Goal: Task Accomplishment & Management: Manage account settings

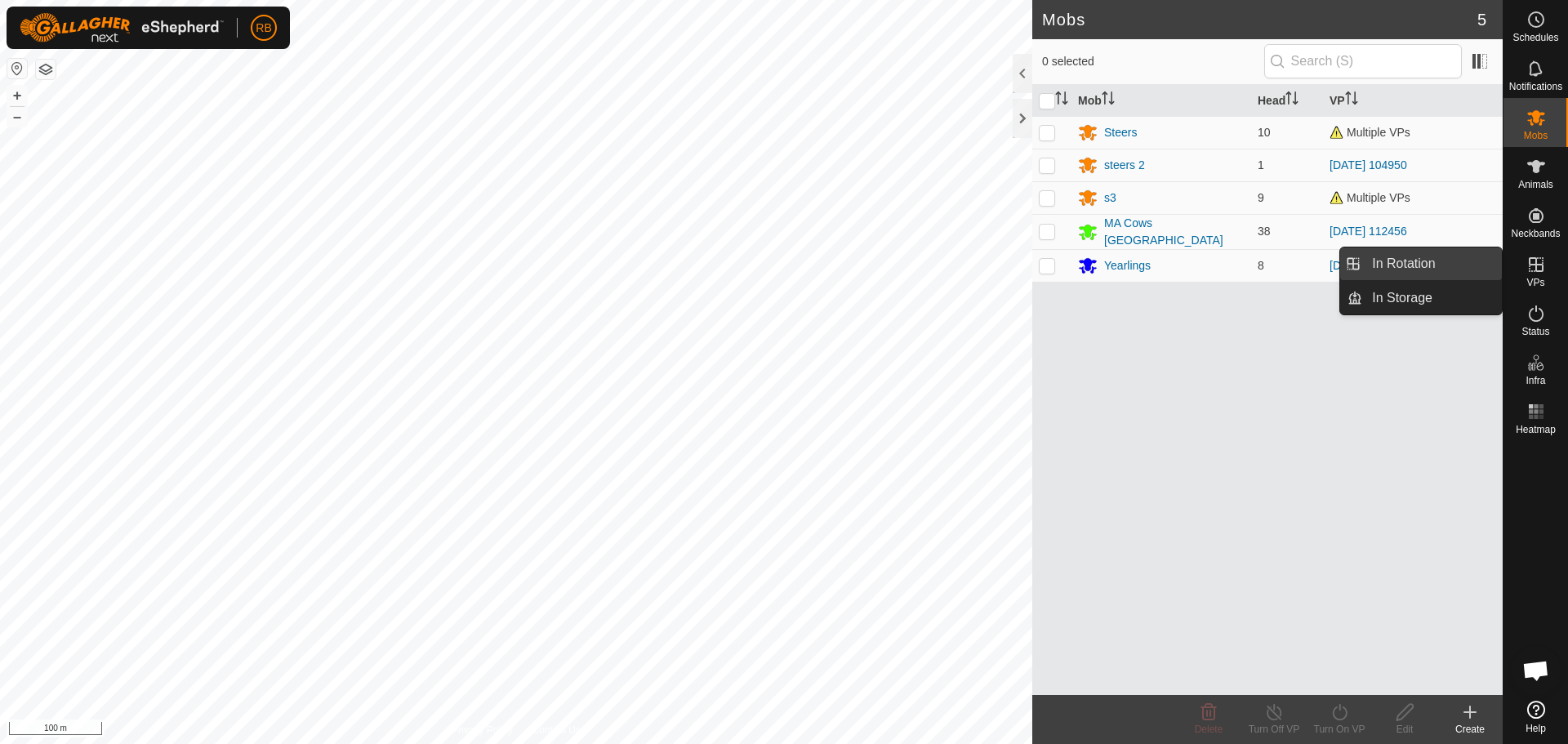
click at [1423, 261] on link "In Rotation" at bounding box center [1431, 264] width 139 height 32
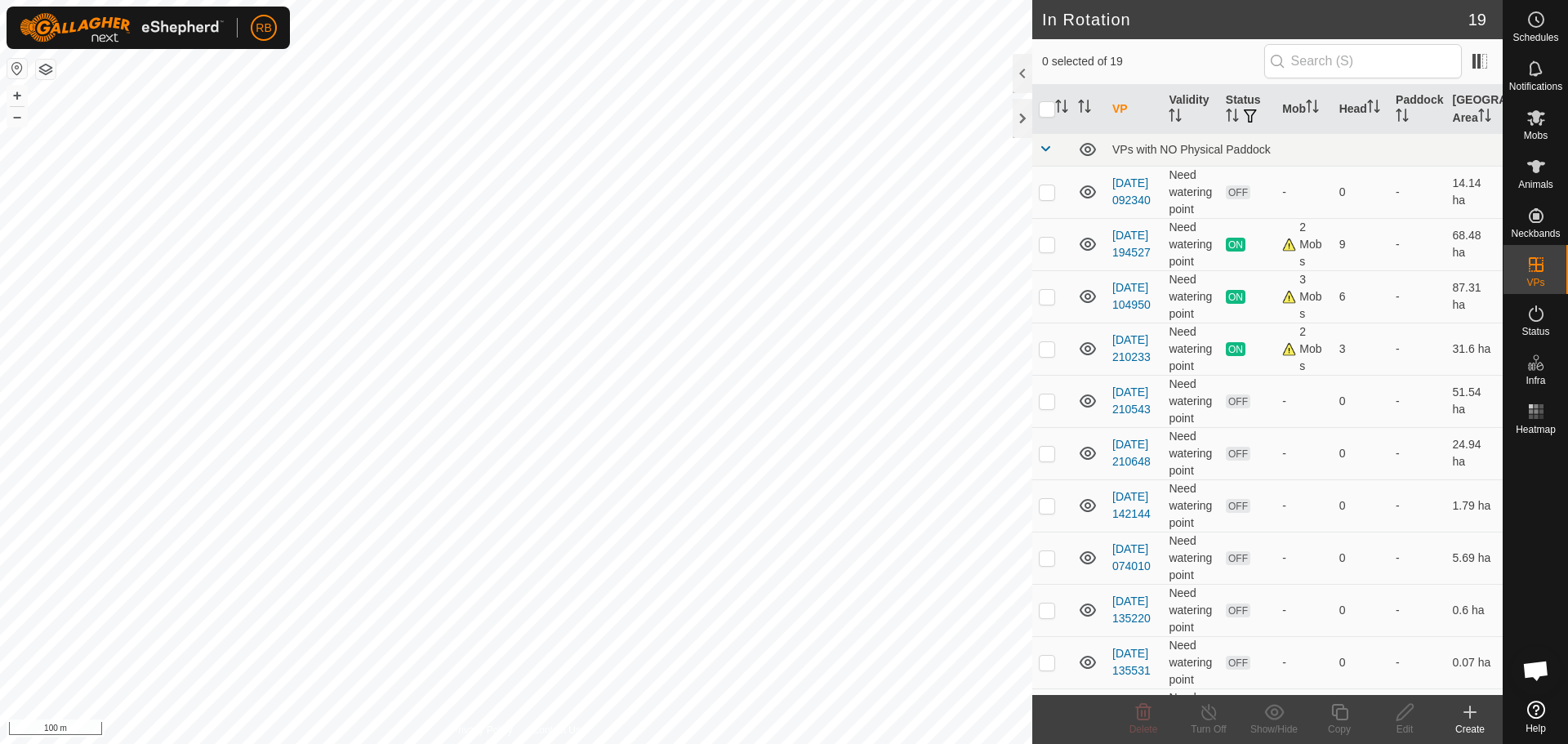
click at [1470, 714] on icon at bounding box center [1470, 712] width 0 height 11
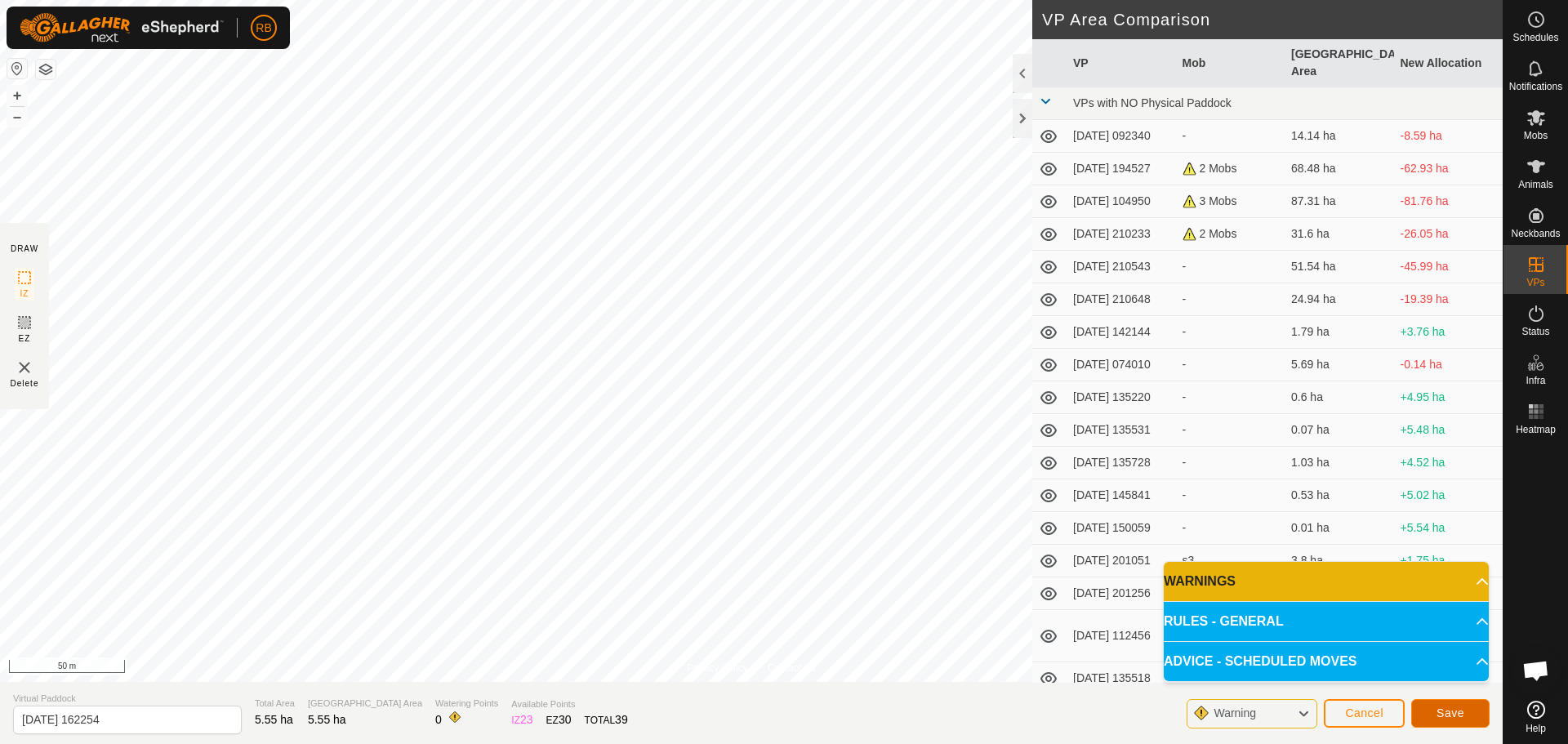
click at [1441, 715] on span "Save" at bounding box center [1450, 712] width 27 height 13
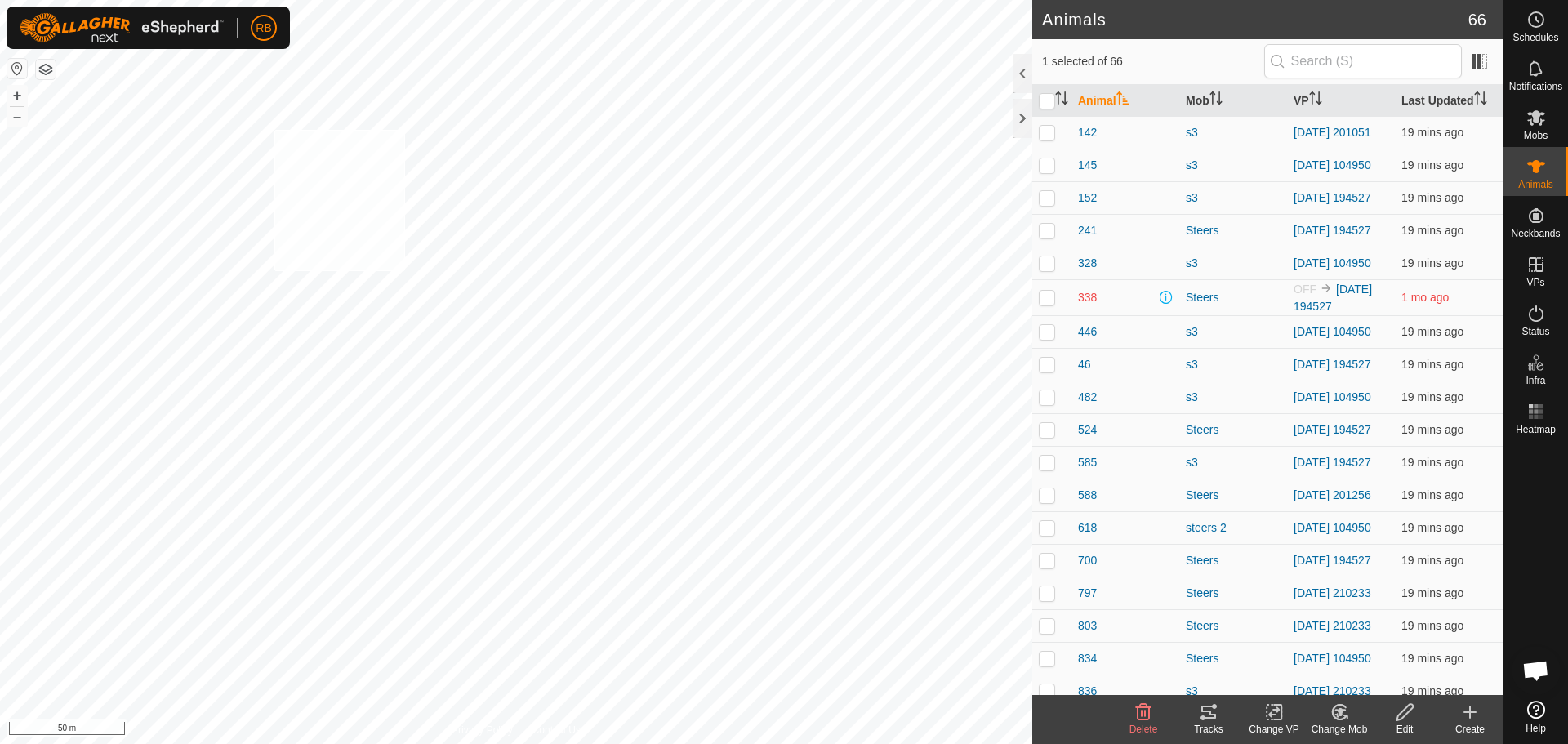
checkbox input "true"
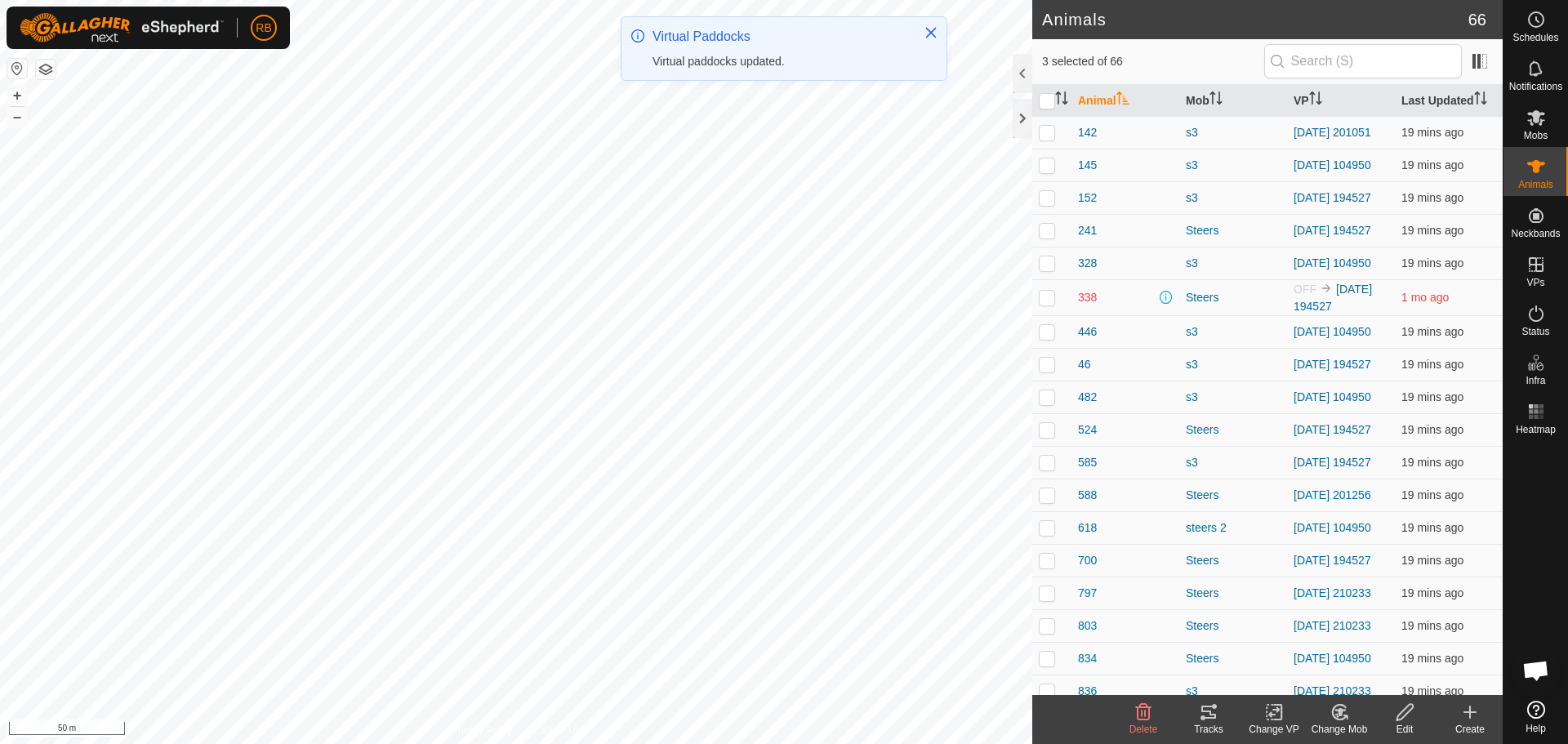
click at [1274, 719] on icon at bounding box center [1277, 712] width 8 height 15
click at [1294, 640] on link "Choose VP..." at bounding box center [1323, 641] width 161 height 32
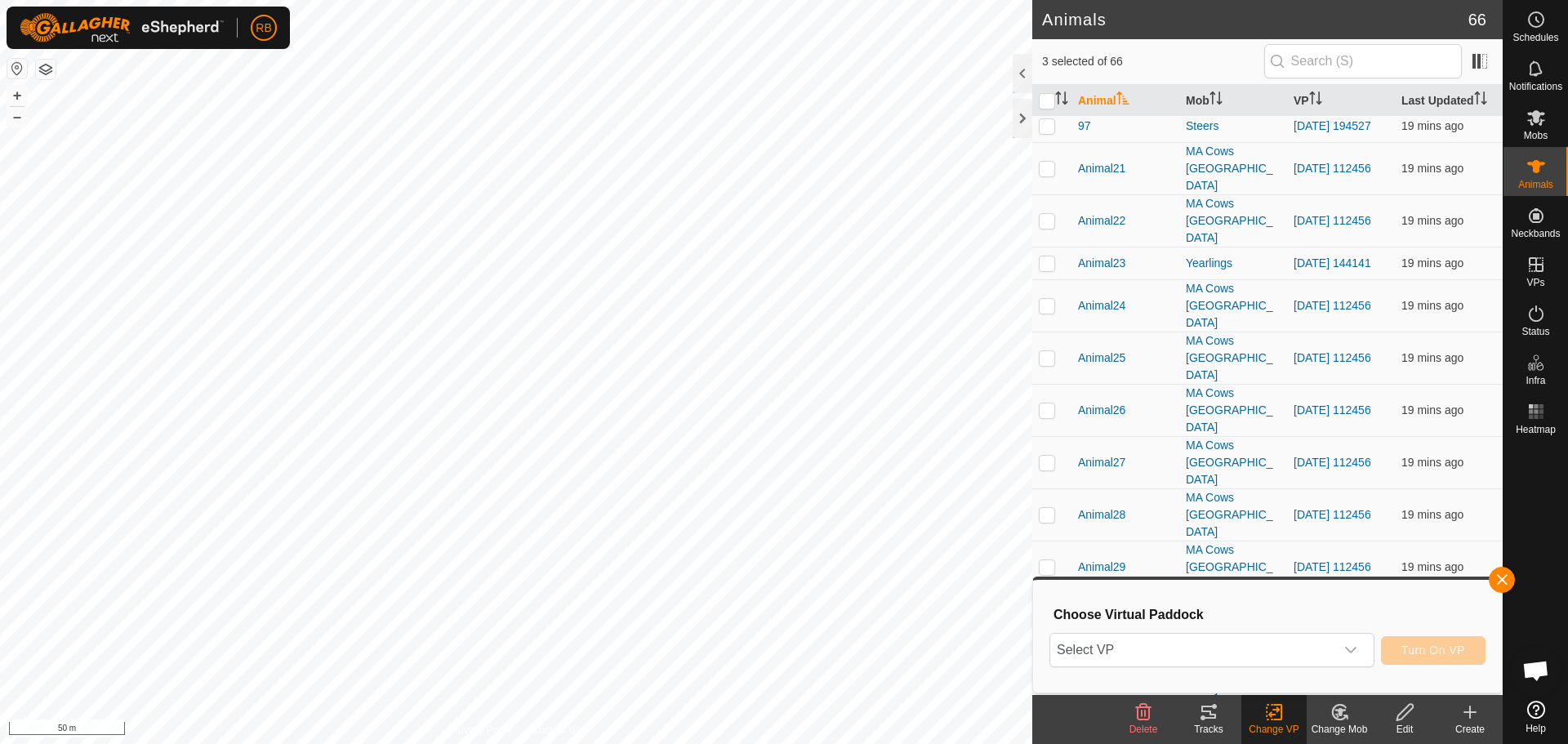
scroll to position [1469, 0]
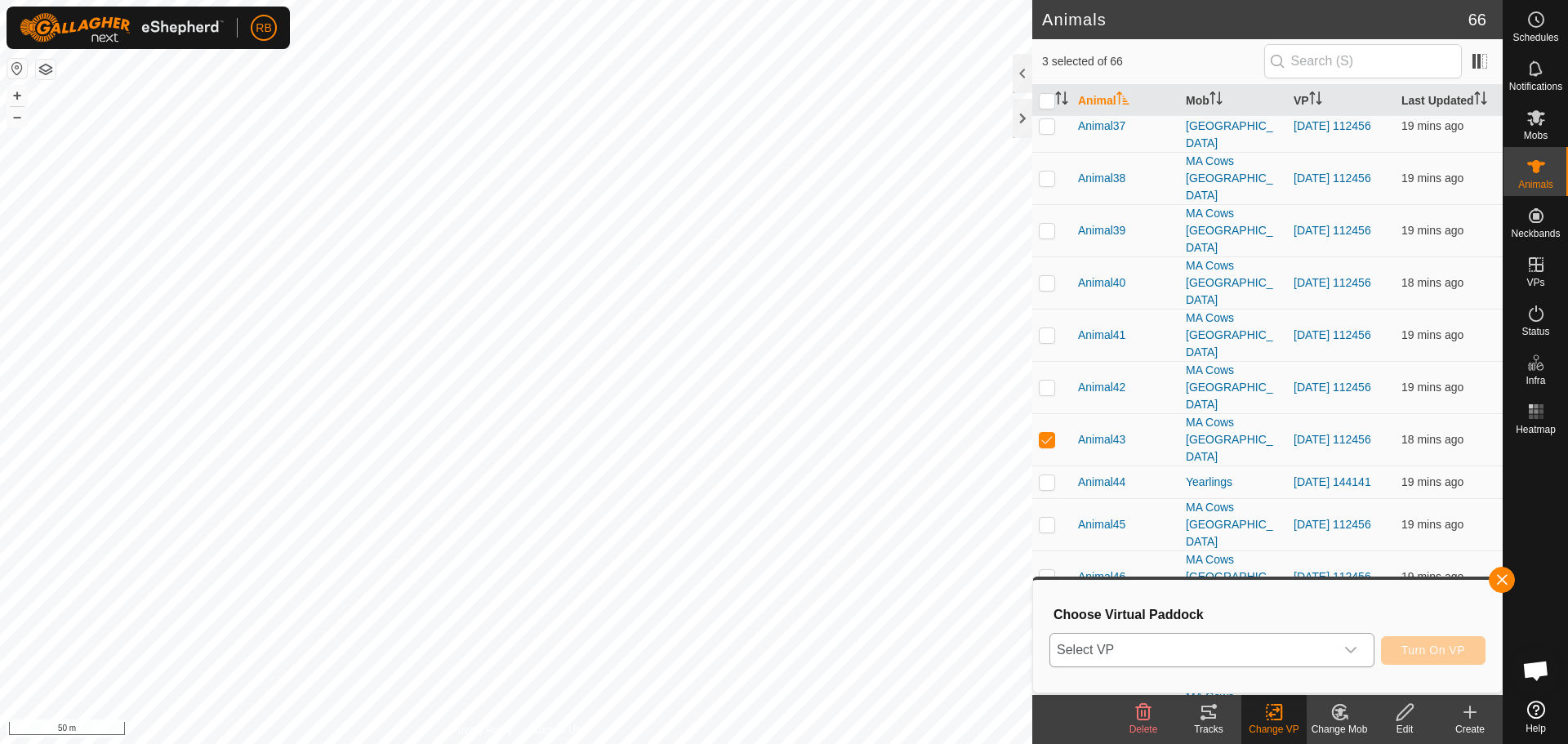
click at [1154, 641] on span "Select VP" at bounding box center [1192, 650] width 285 height 32
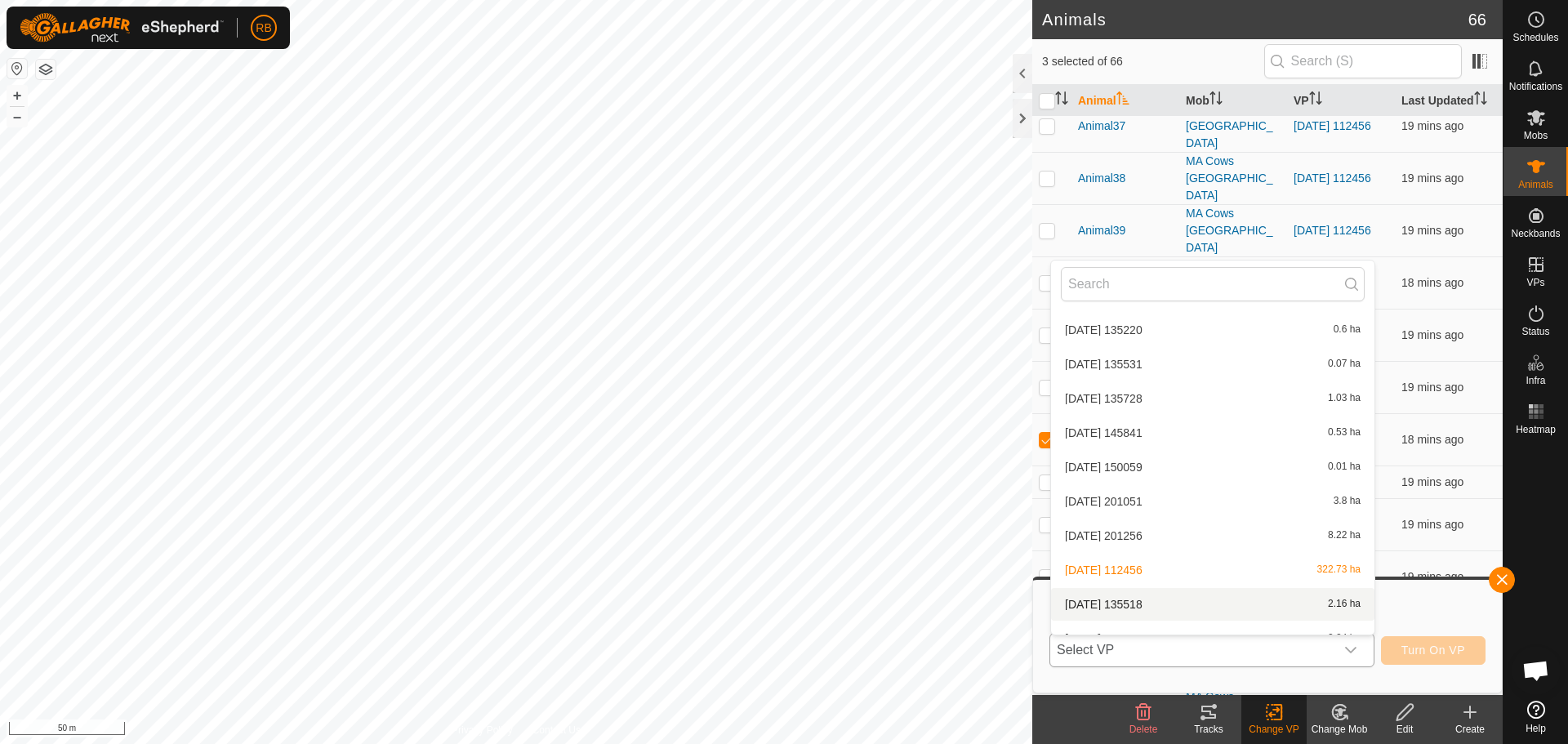
scroll to position [395, 0]
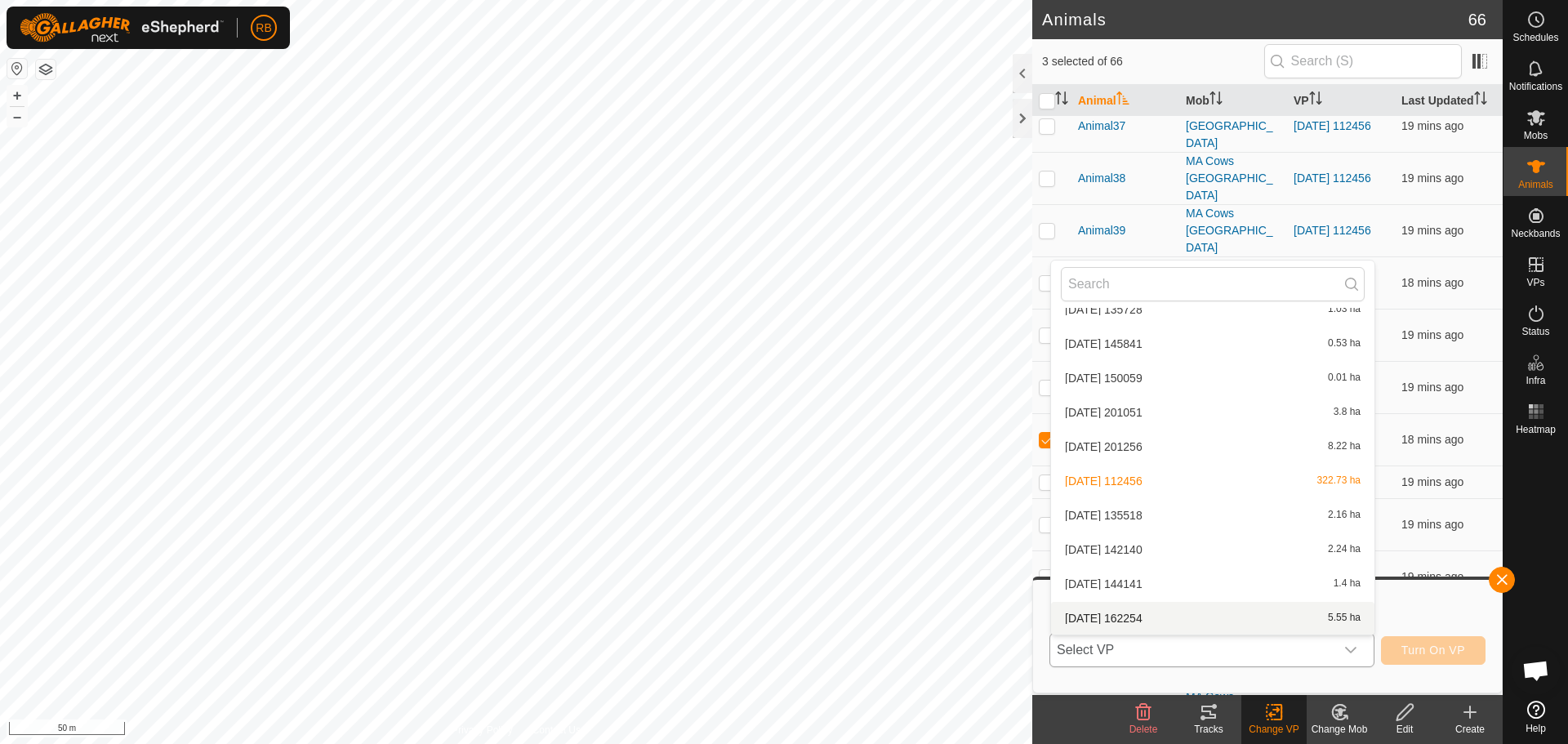
click at [1112, 613] on li "[DATE] 162254 5.55 ha" at bounding box center [1213, 618] width 323 height 32
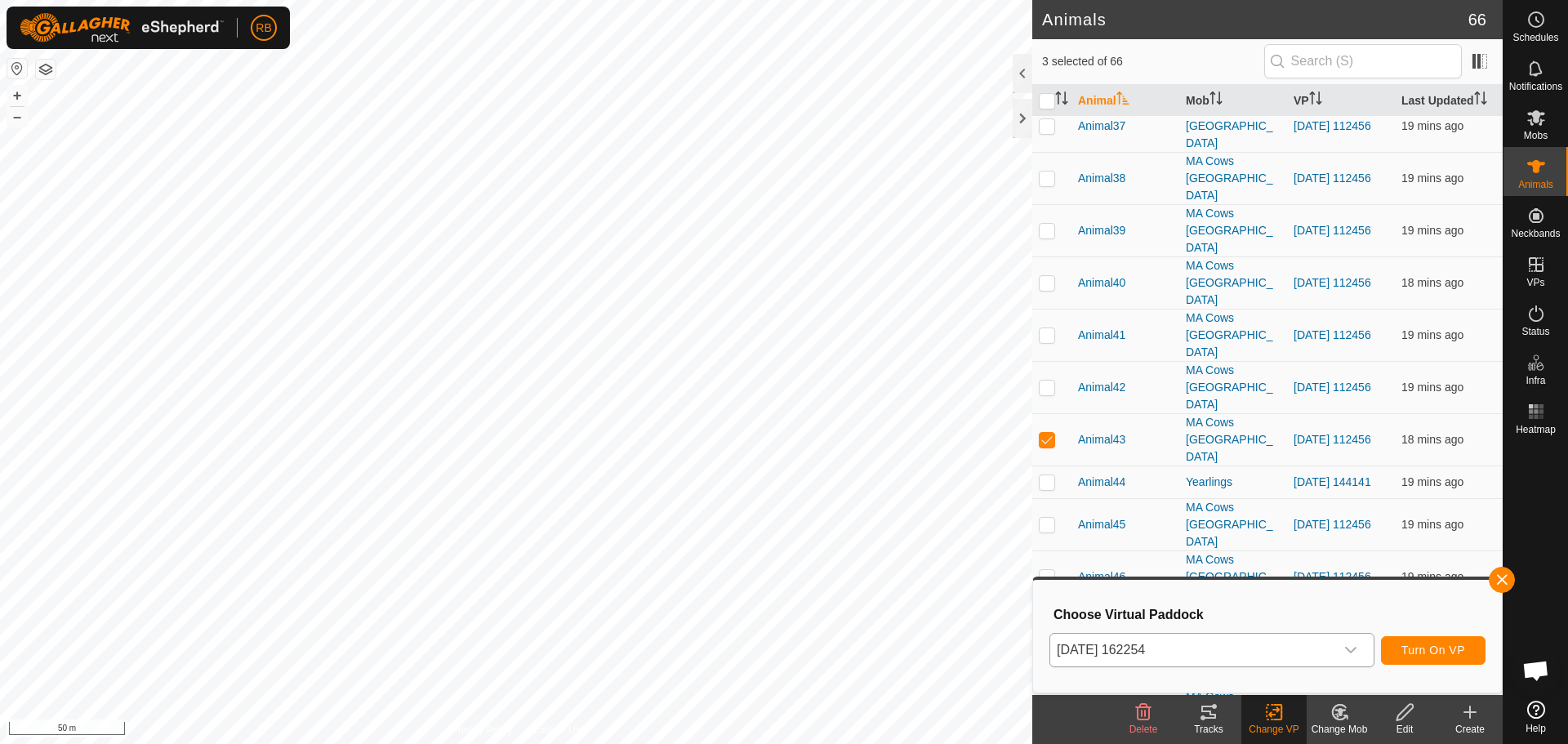
click at [1343, 647] on div "dropdown trigger" at bounding box center [1350, 650] width 32 height 32
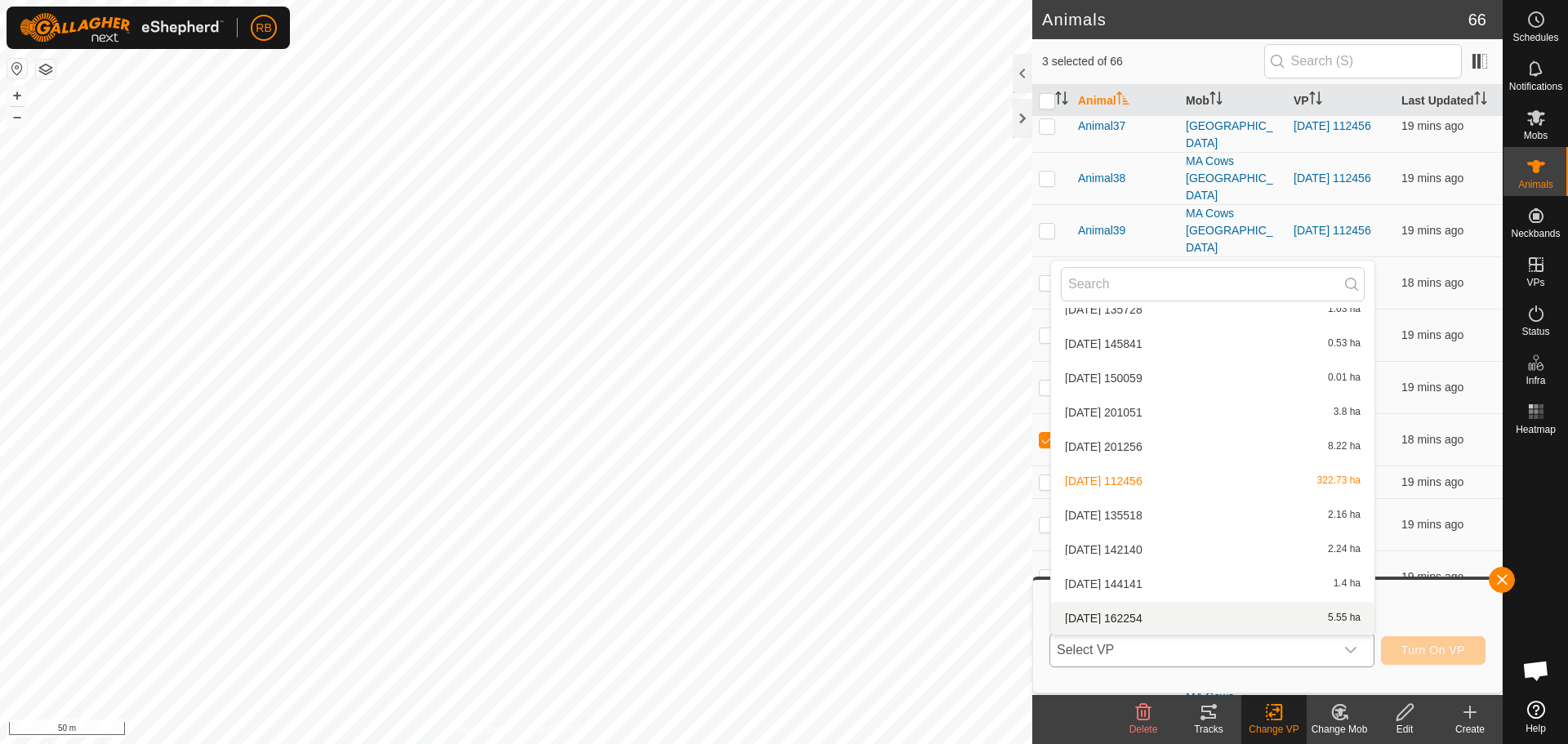
click at [1177, 616] on li "[DATE] 162254 5.55 ha" at bounding box center [1213, 618] width 323 height 32
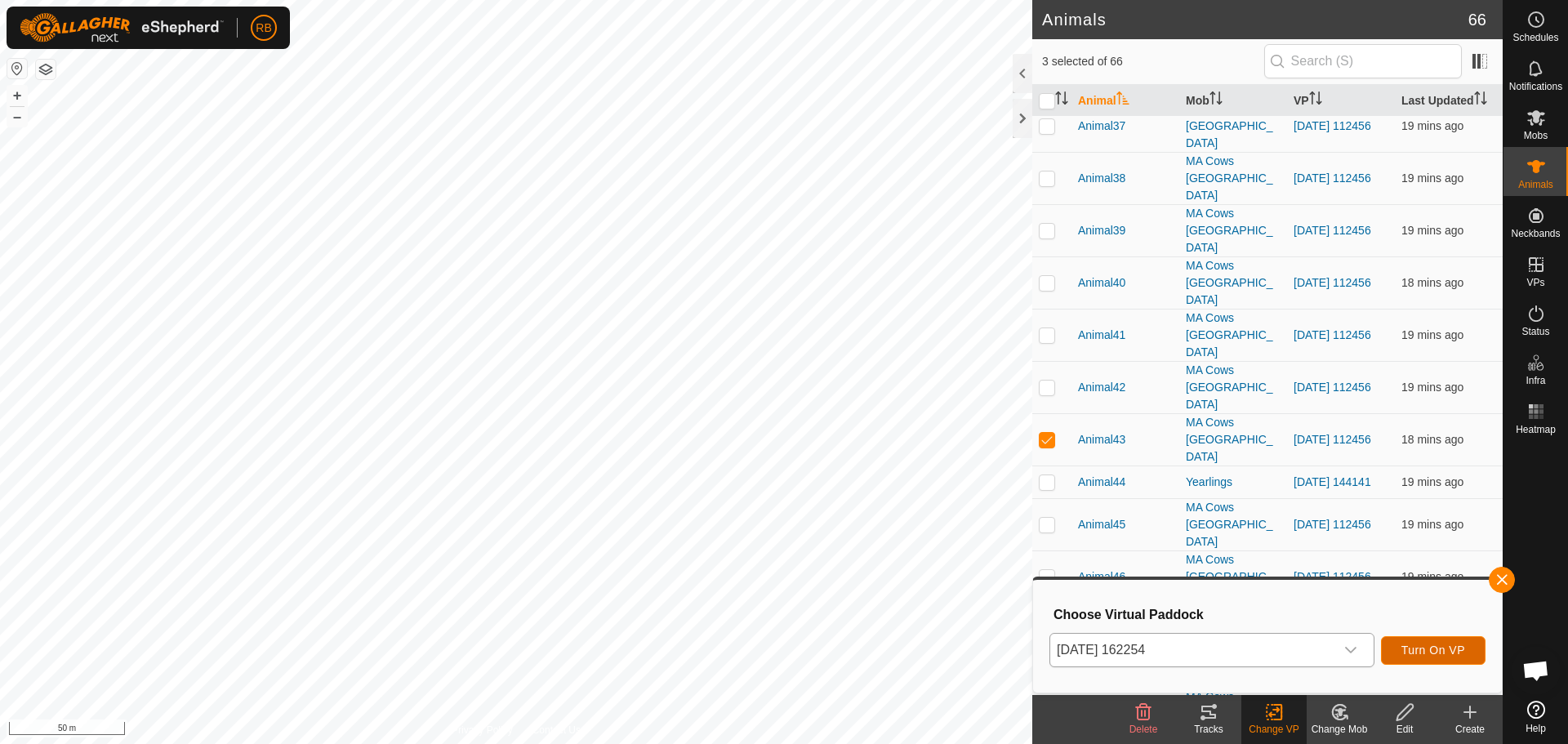
click at [1425, 644] on span "Turn On VP" at bounding box center [1433, 649] width 64 height 13
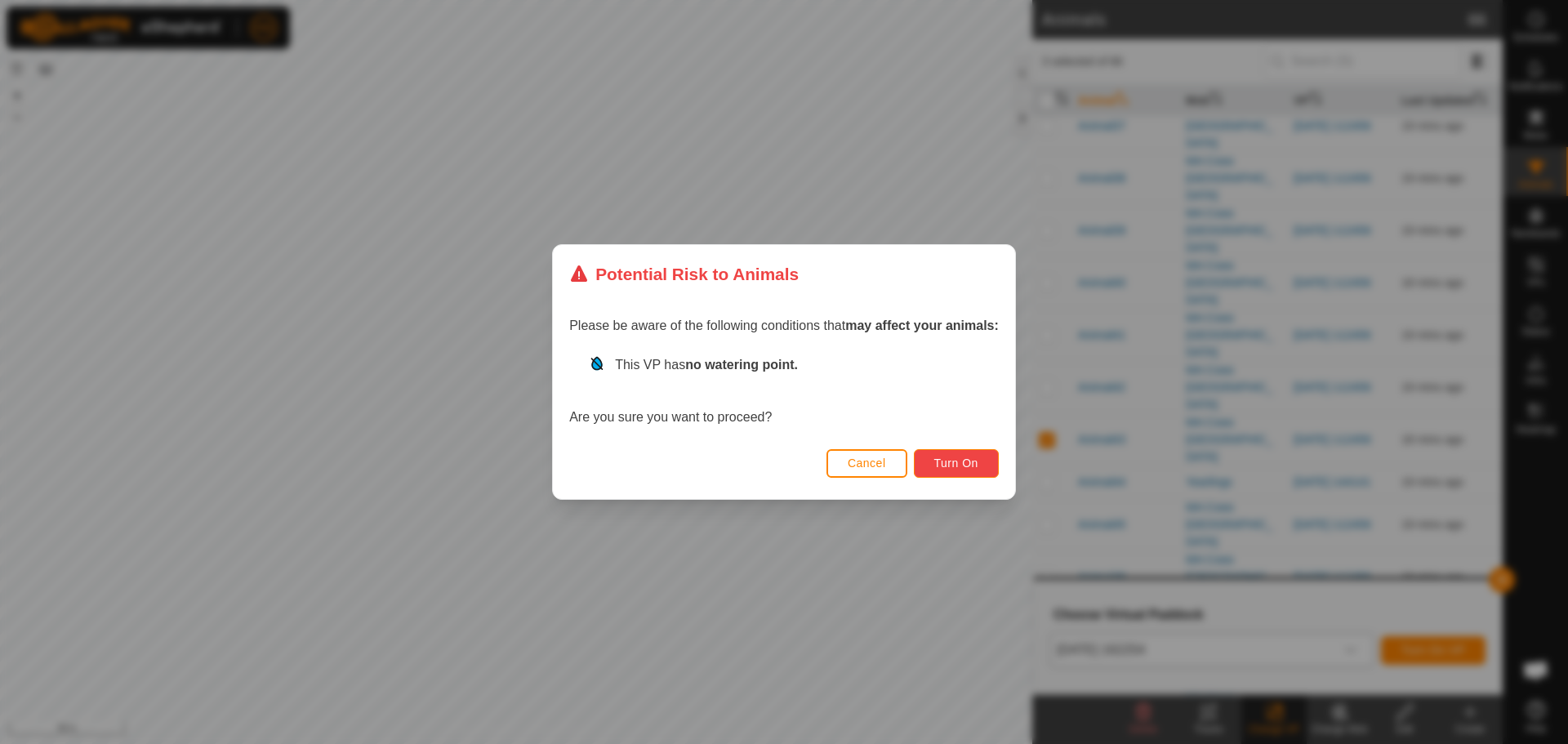
click at [939, 468] on span "Turn On" at bounding box center [956, 462] width 44 height 13
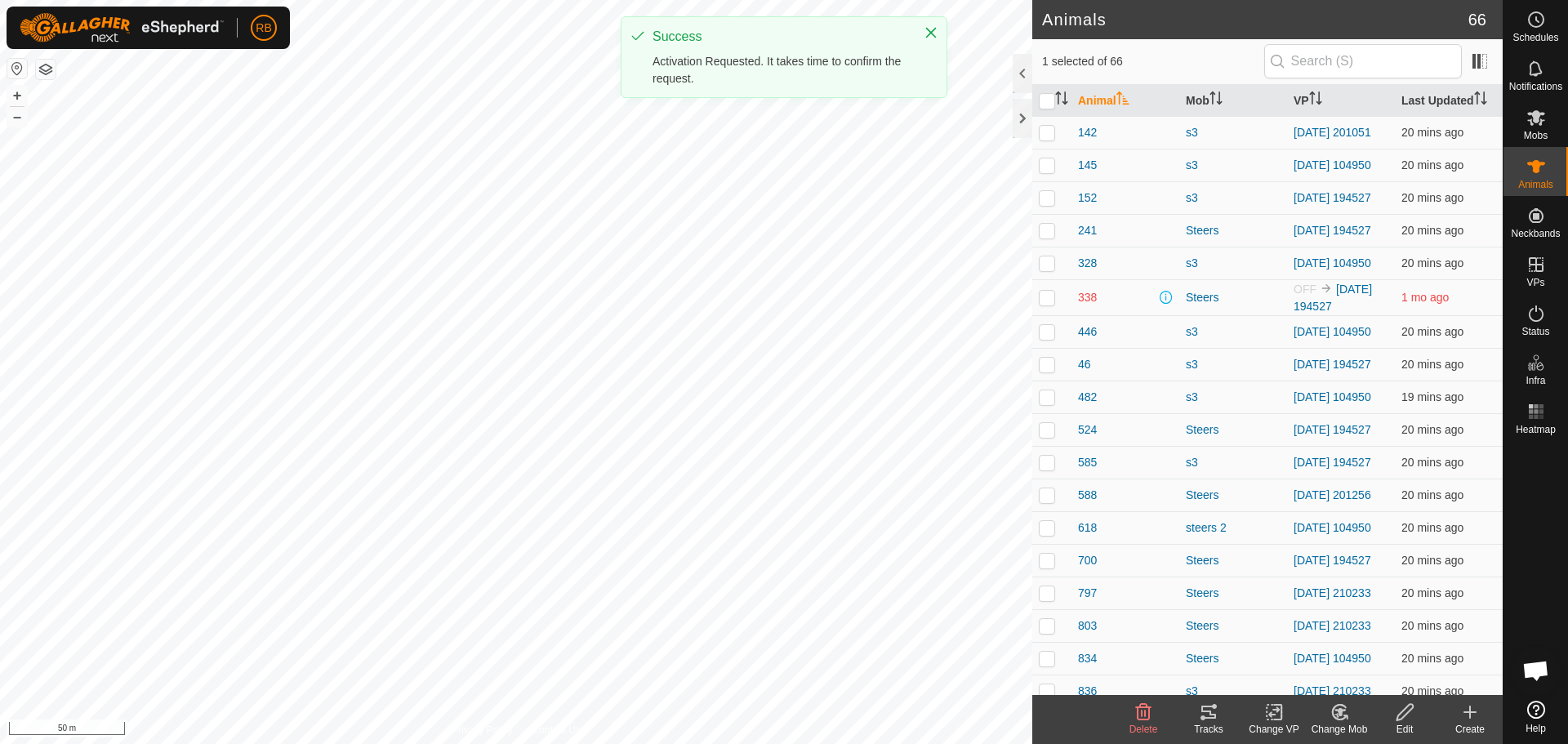
click at [1230, 716] on tracks-svg-icon at bounding box center [1208, 712] width 65 height 20
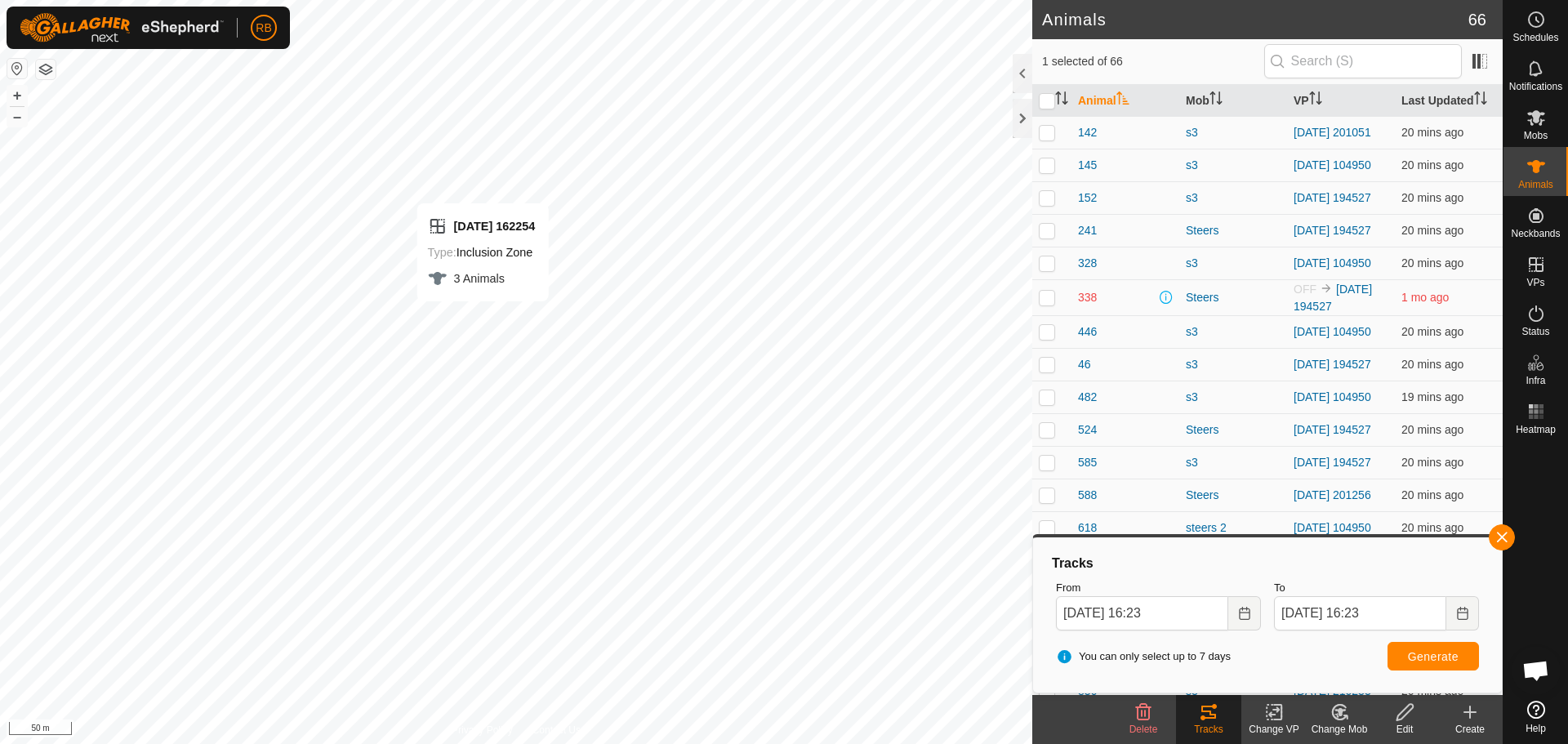
checkbox input "true"
click at [1208, 715] on icon at bounding box center [1208, 712] width 20 height 20
click at [1500, 534] on button "button" at bounding box center [1501, 537] width 26 height 26
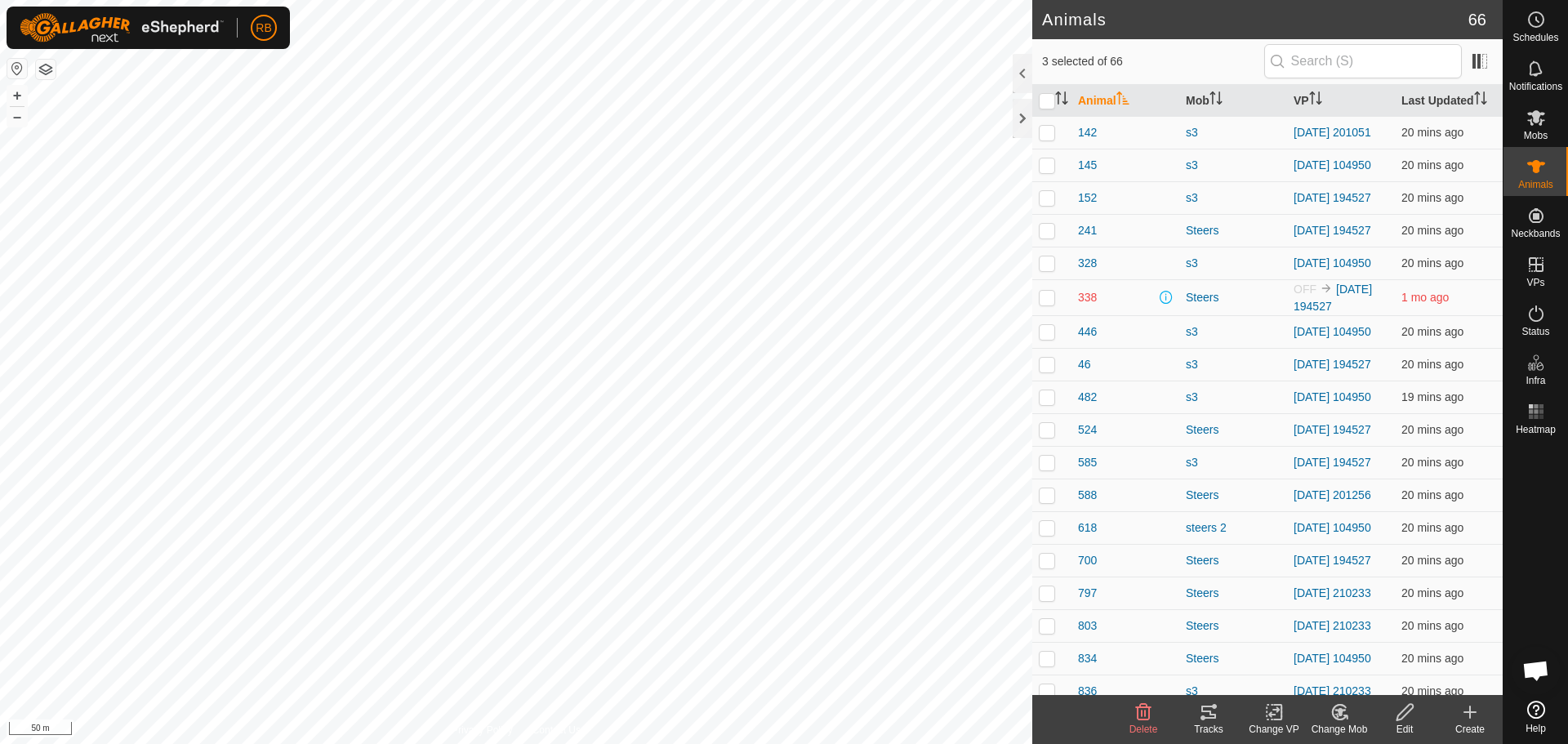
click at [1194, 700] on div "Tracks" at bounding box center [1208, 718] width 65 height 49
click at [1209, 711] on icon at bounding box center [1208, 712] width 15 height 13
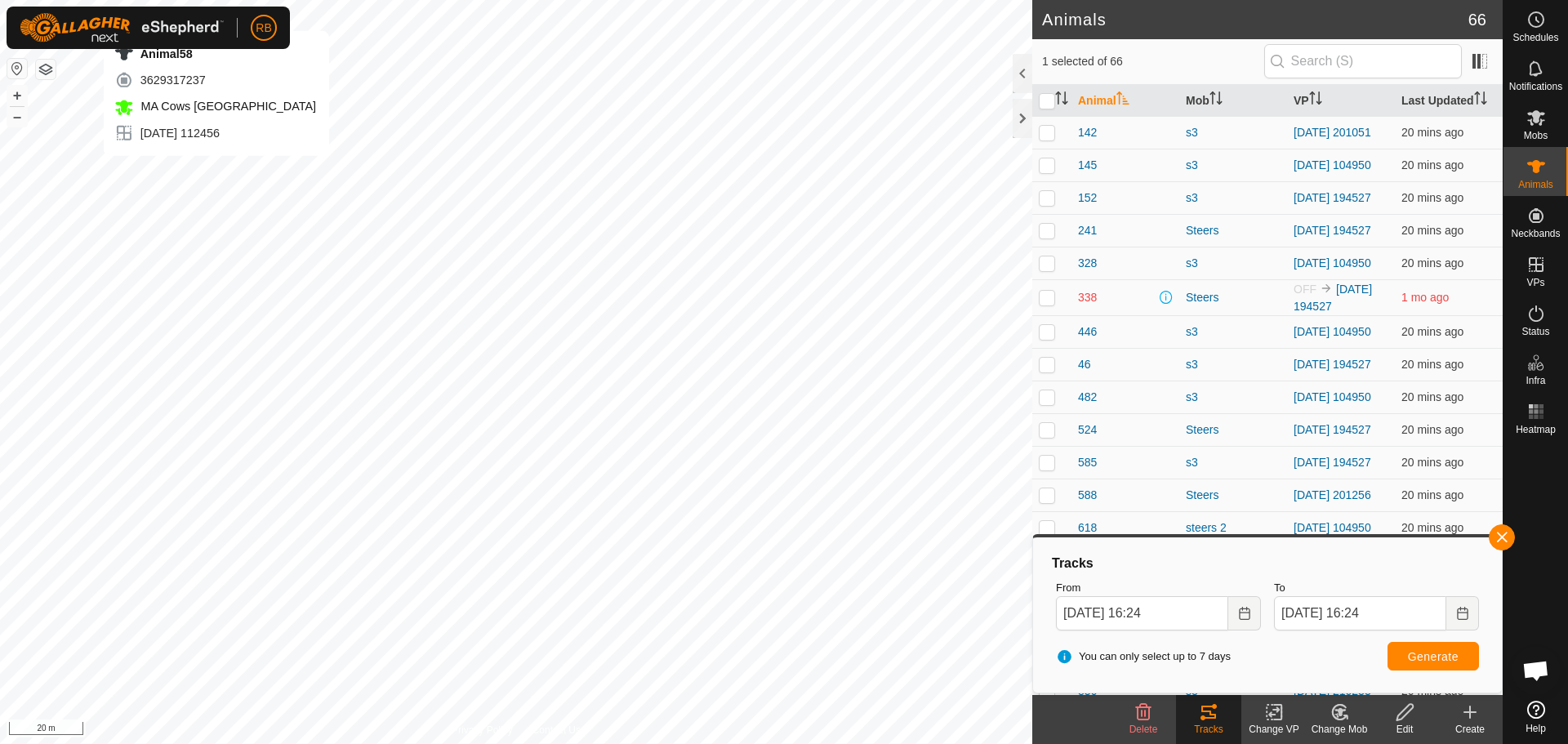
checkbox input "false"
checkbox input "true"
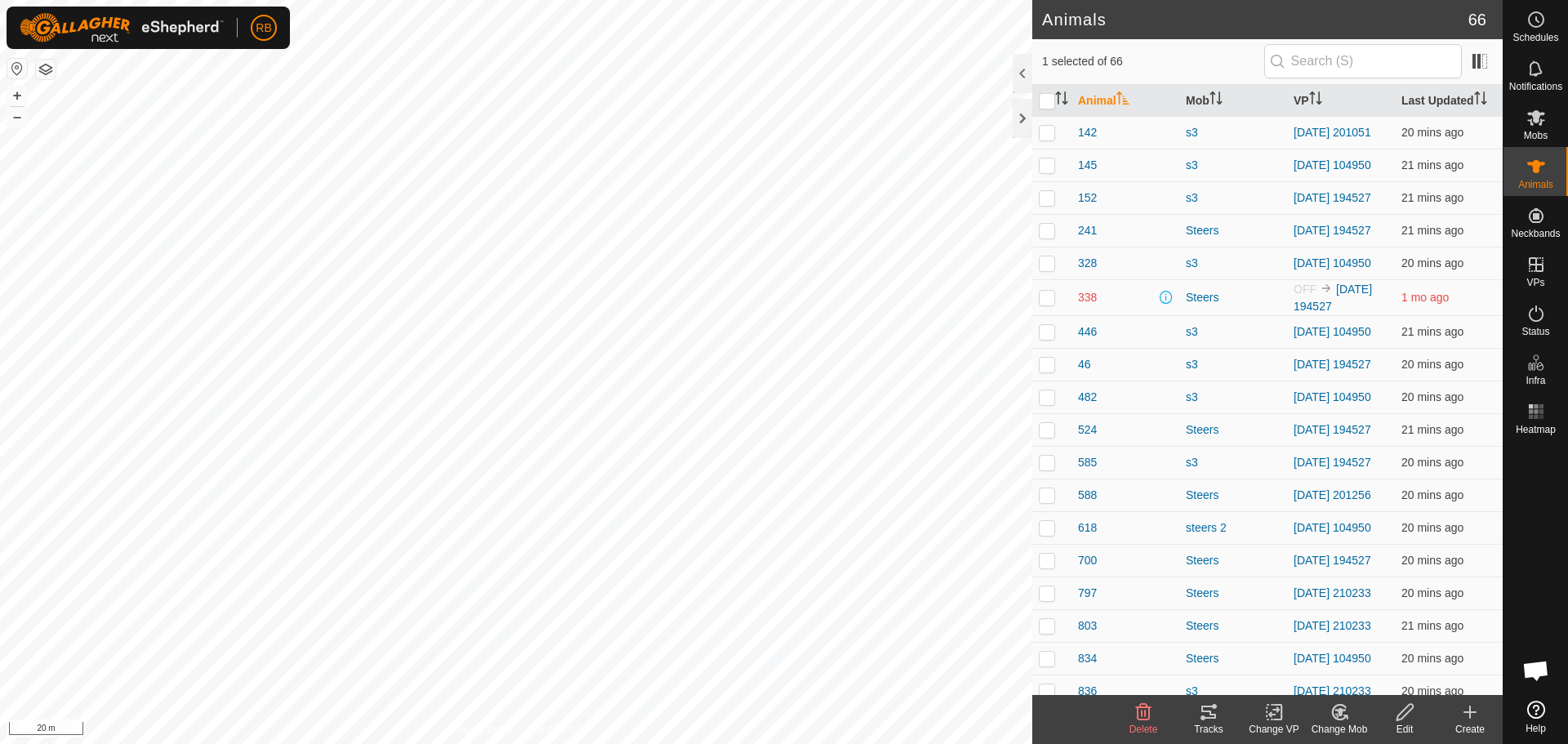
click at [1210, 715] on icon at bounding box center [1208, 712] width 15 height 13
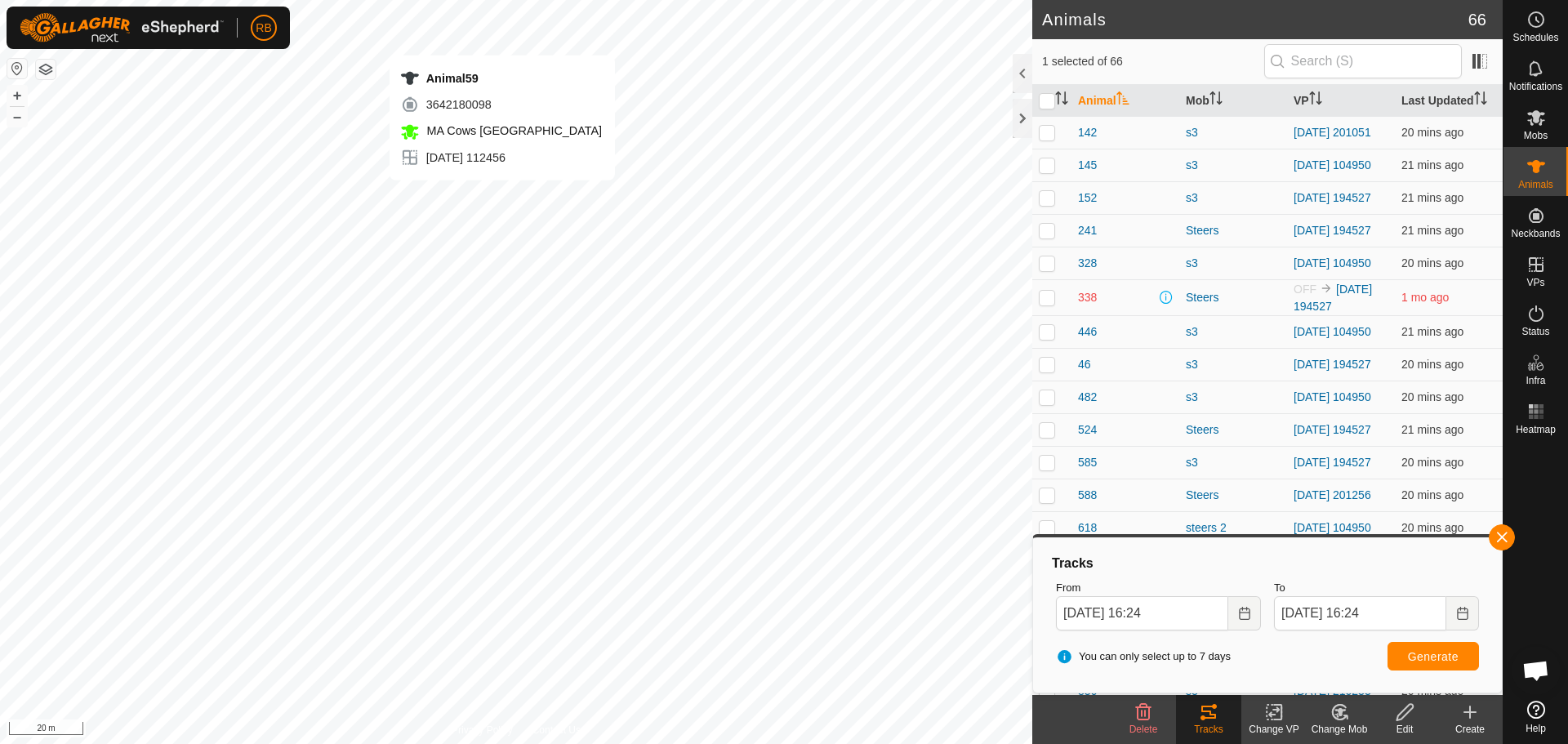
checkbox input "true"
checkbox input "false"
click at [1495, 538] on button "button" at bounding box center [1501, 537] width 26 height 26
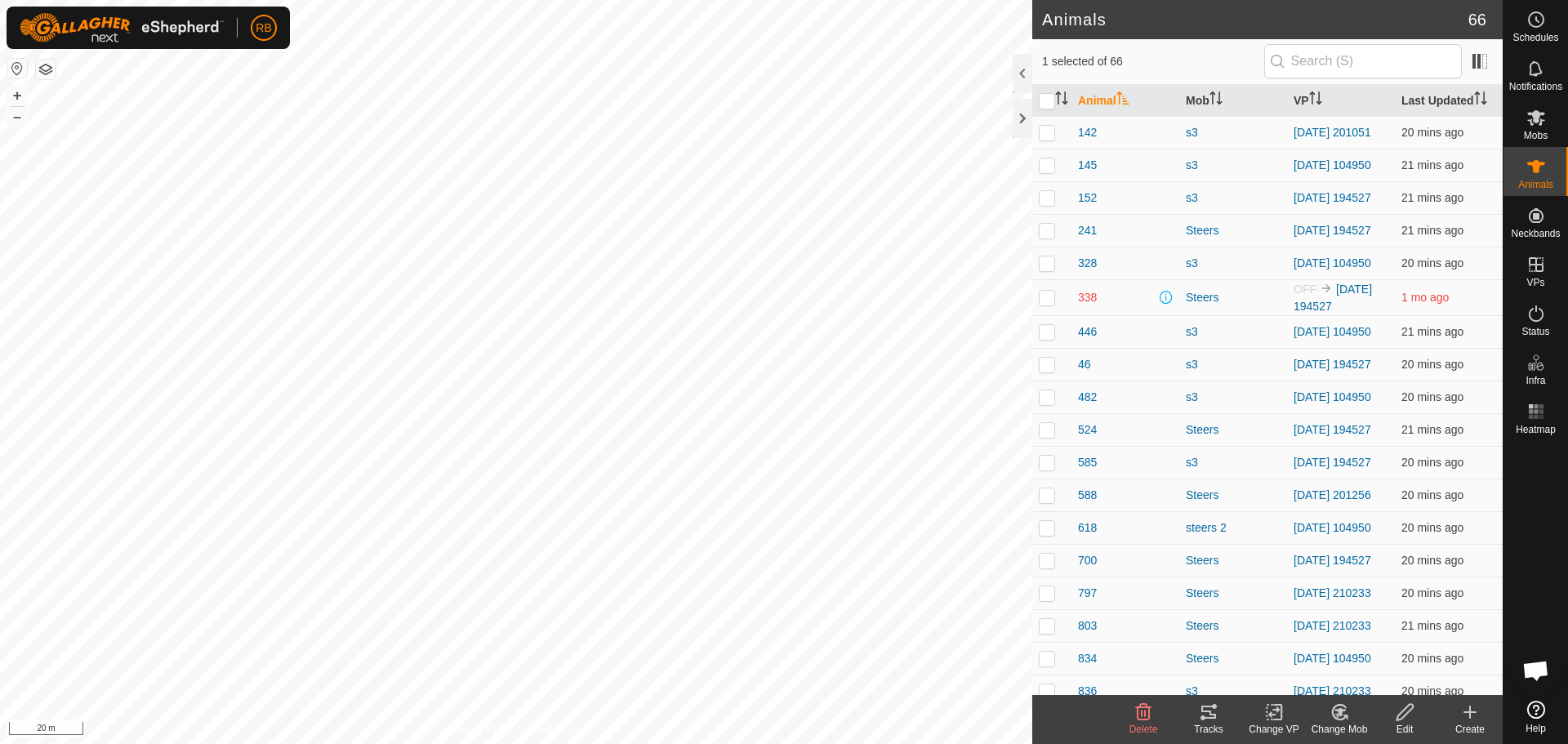
click at [1212, 720] on icon at bounding box center [1208, 712] width 20 height 20
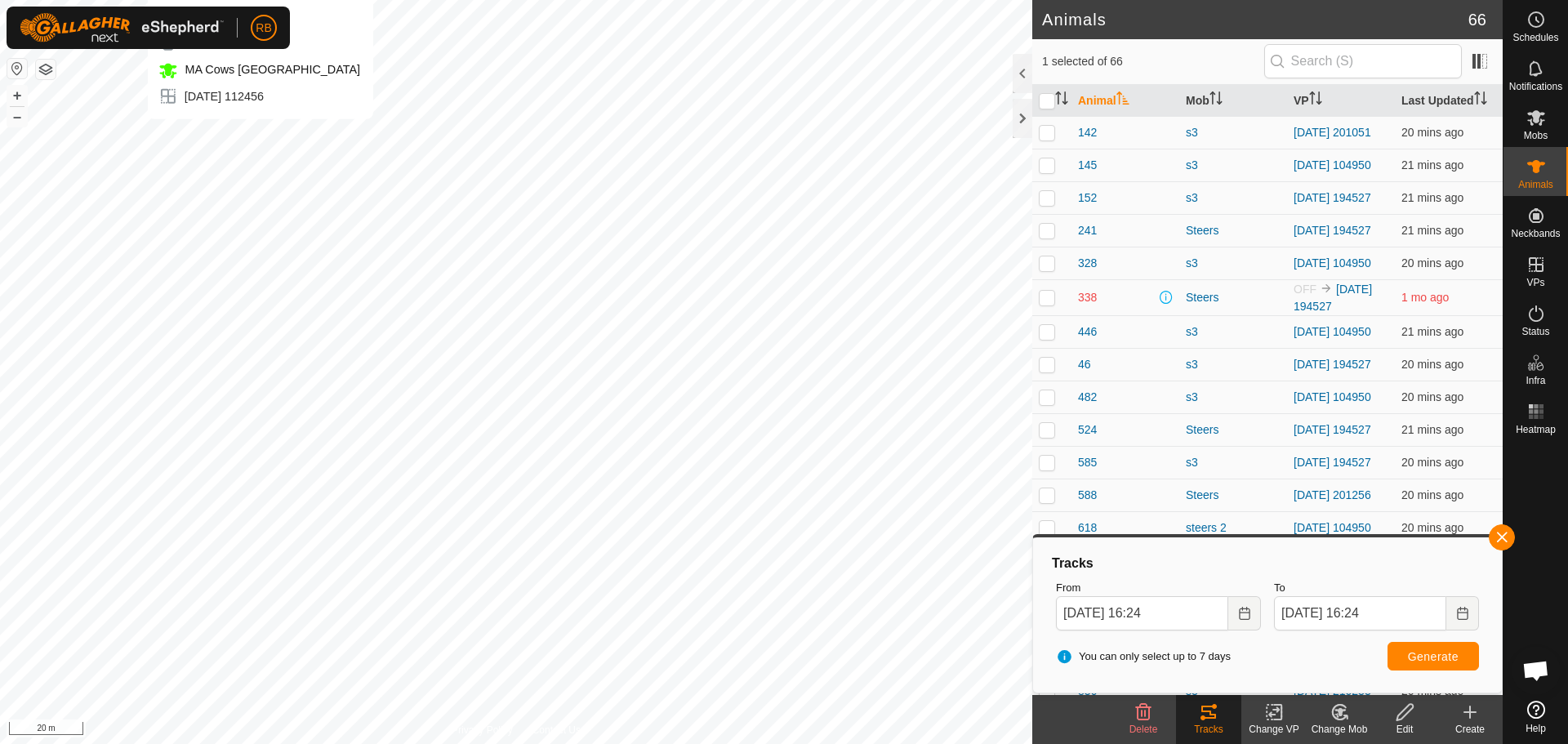
checkbox input "true"
checkbox input "false"
checkbox input "true"
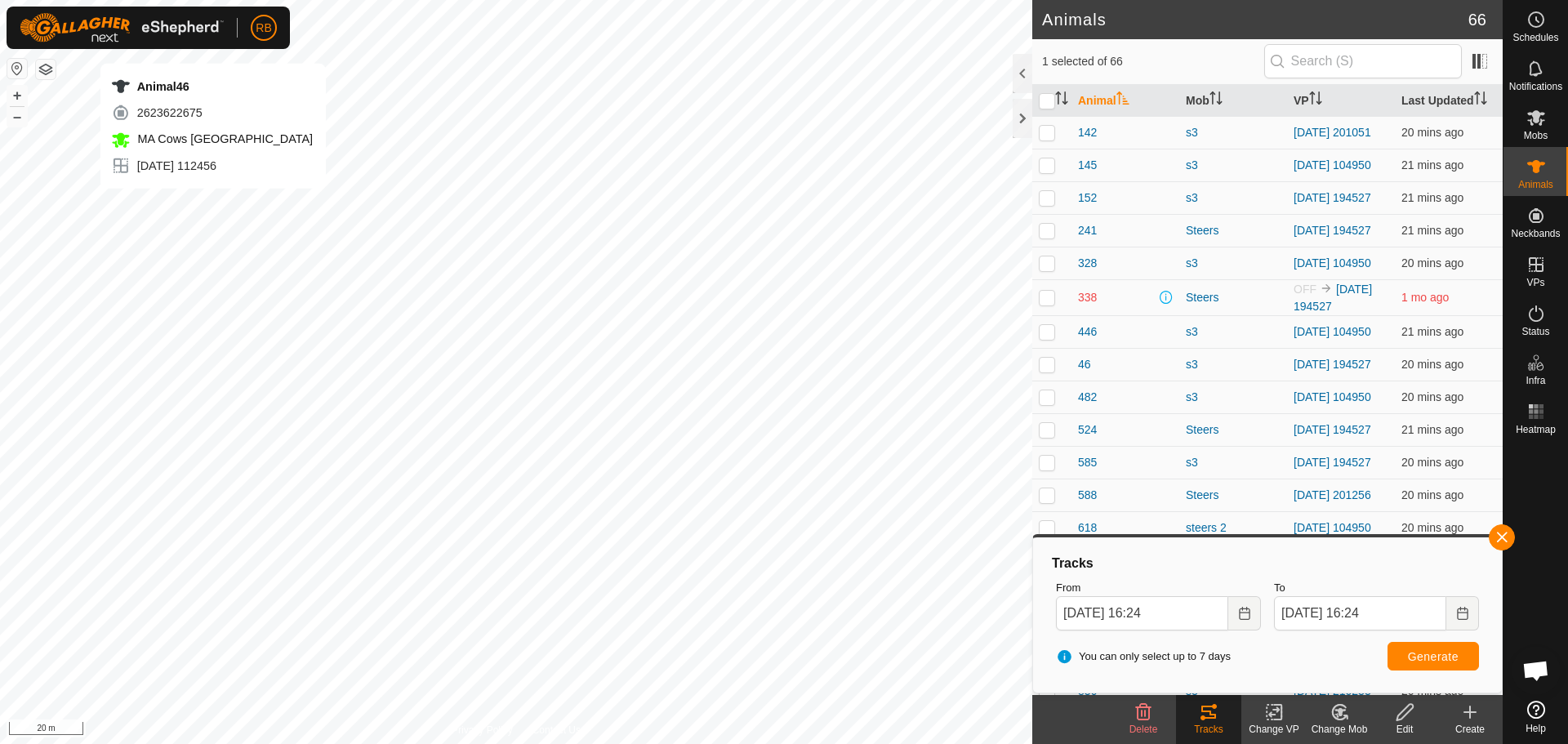
checkbox input "false"
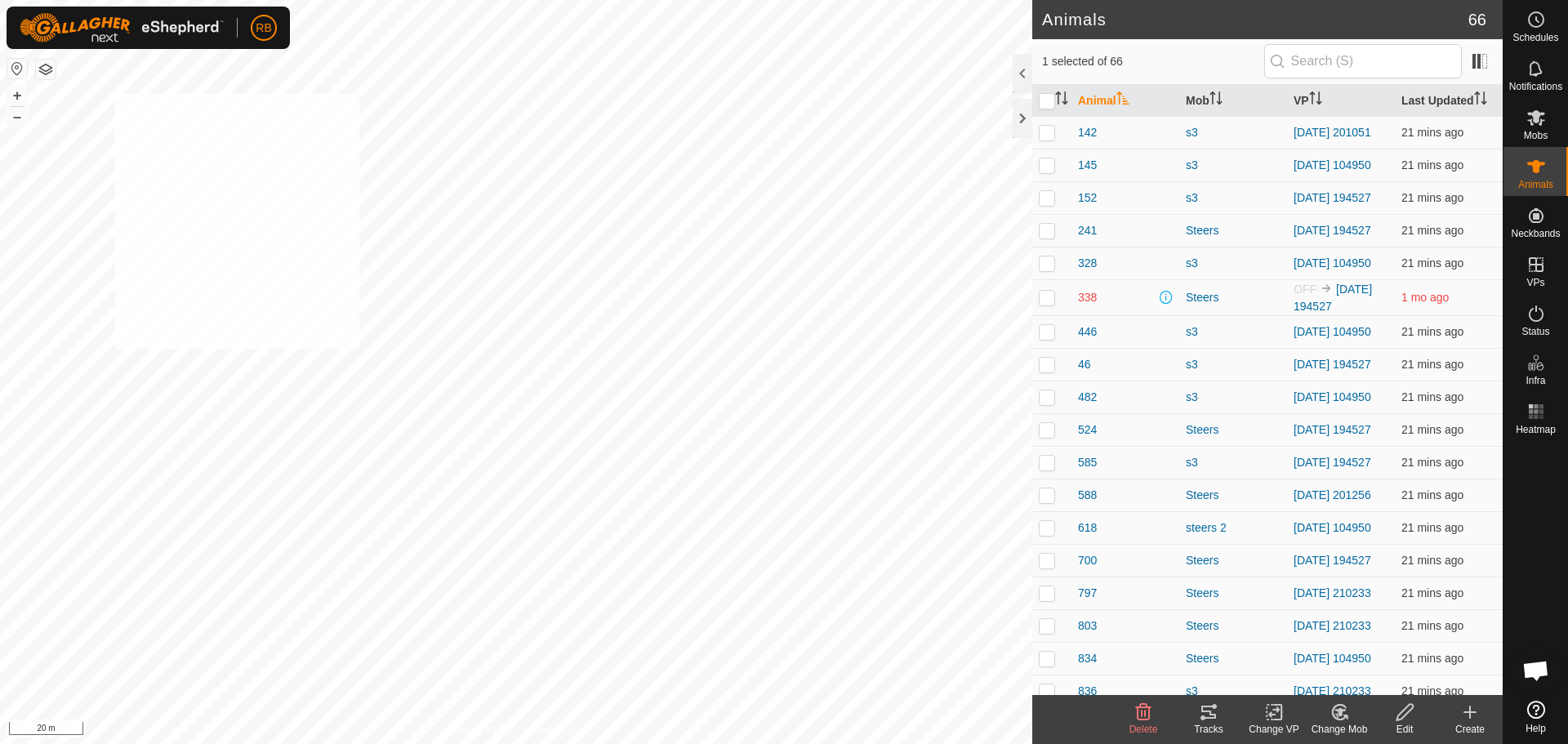
checkbox input "true"
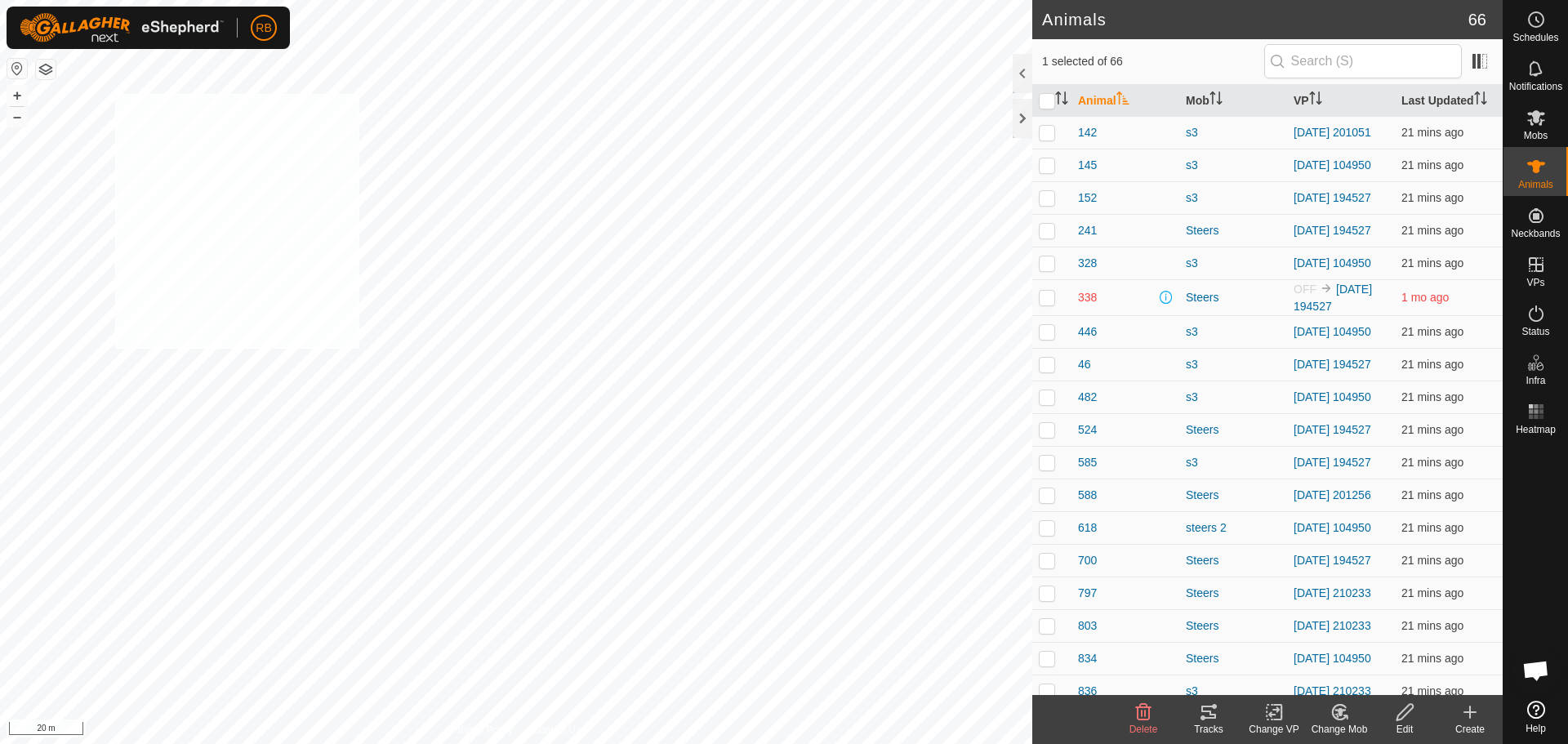
checkbox input "true"
click at [1219, 718] on tracks-svg-icon at bounding box center [1208, 712] width 65 height 20
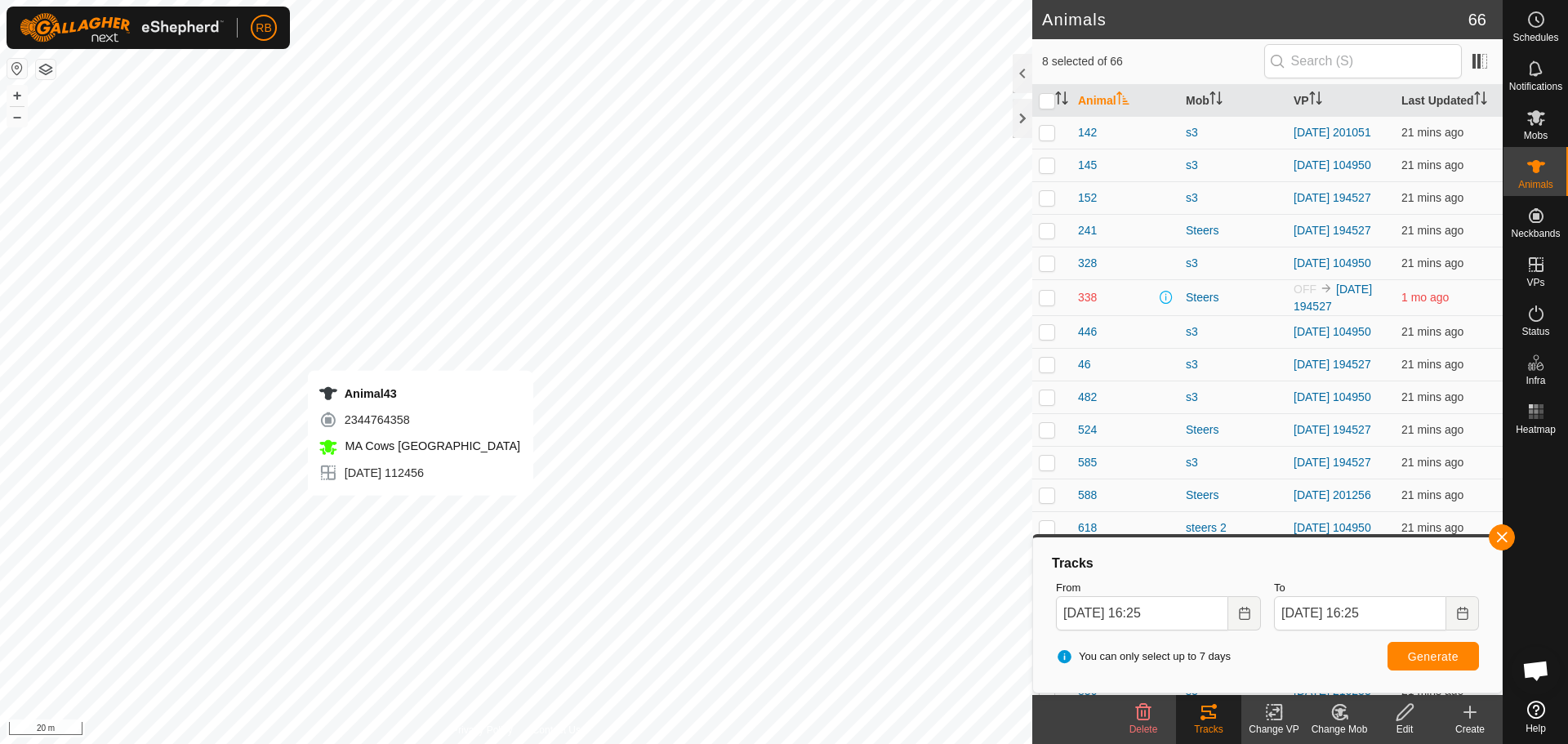
checkbox input "false"
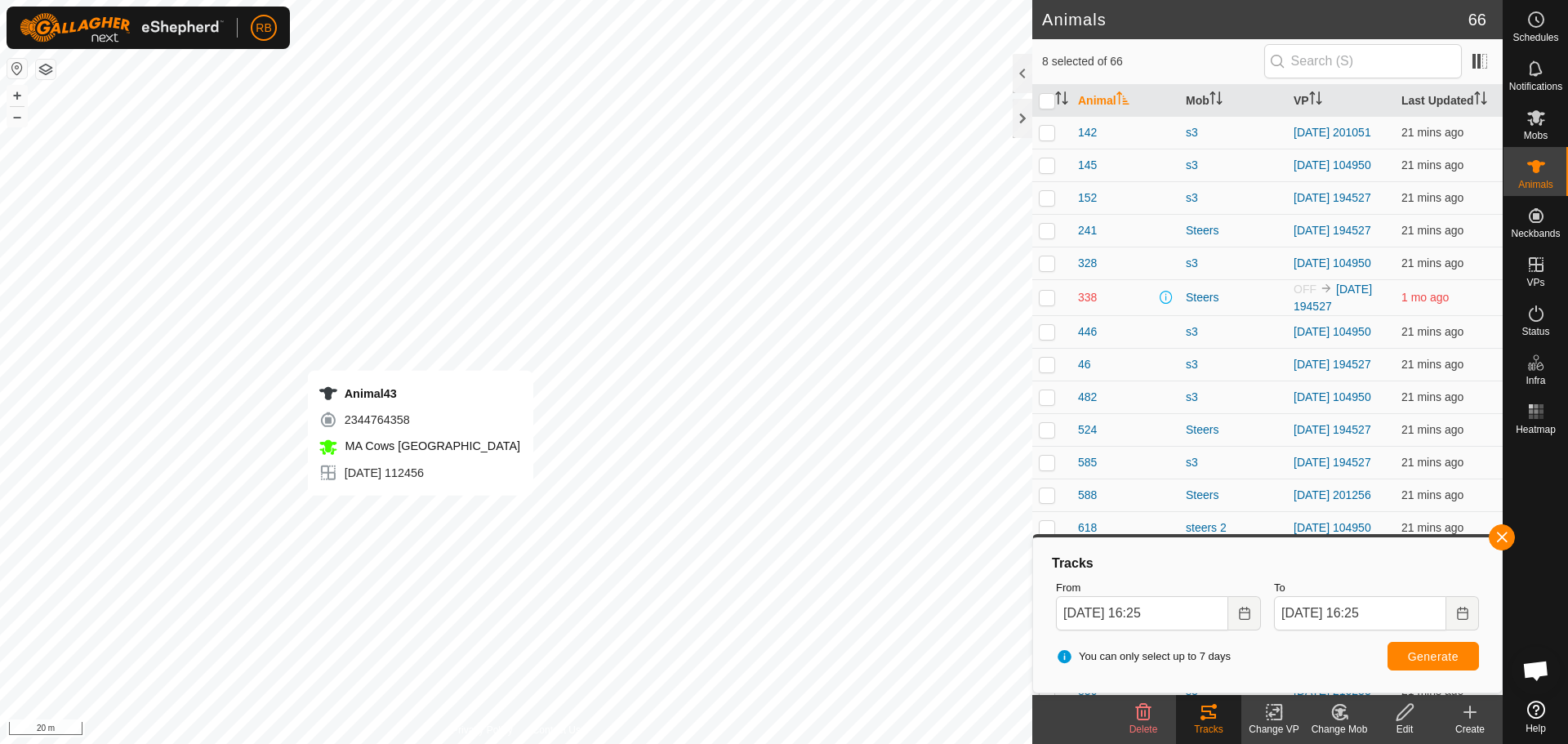
checkbox input "true"
checkbox input "false"
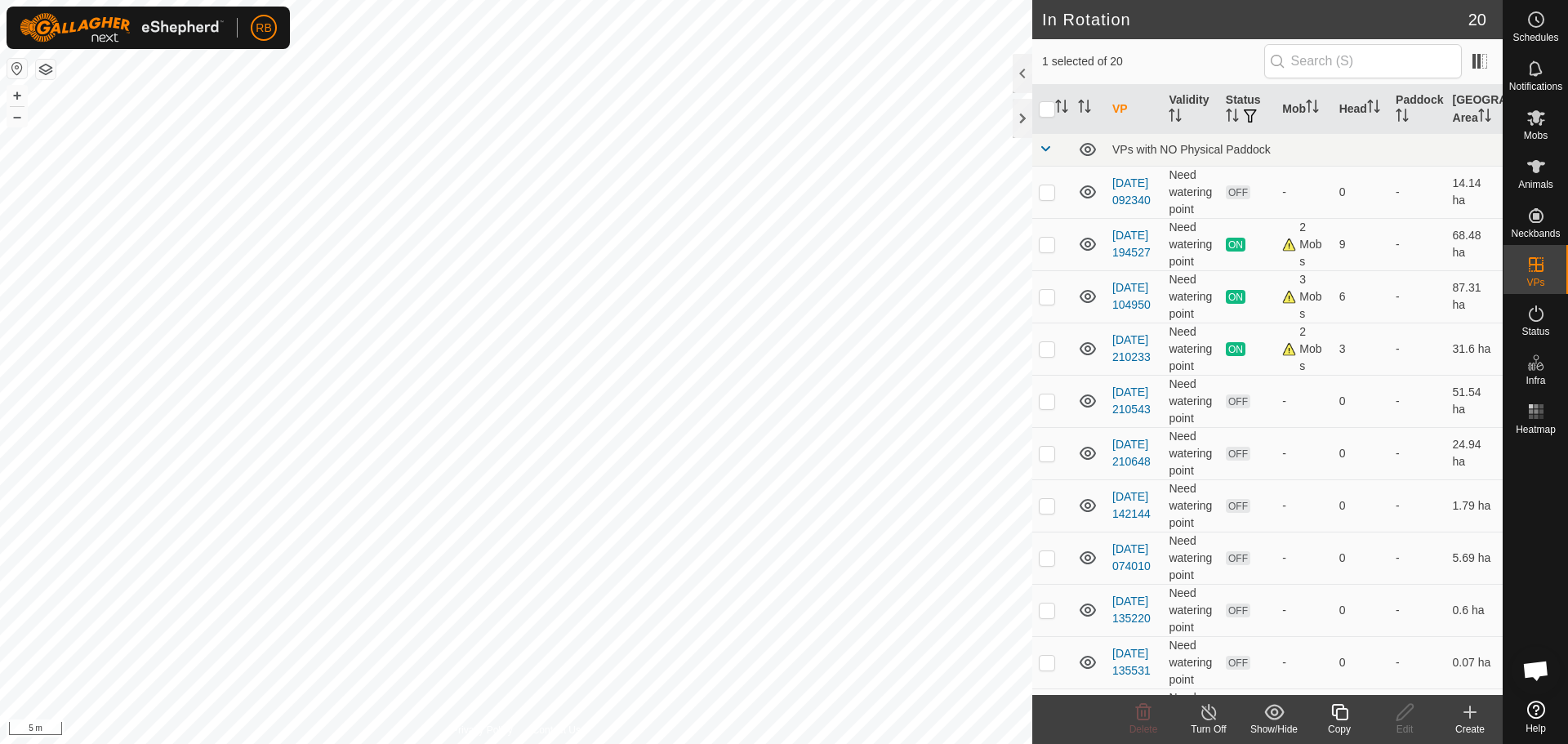
checkbox input "true"
checkbox input "false"
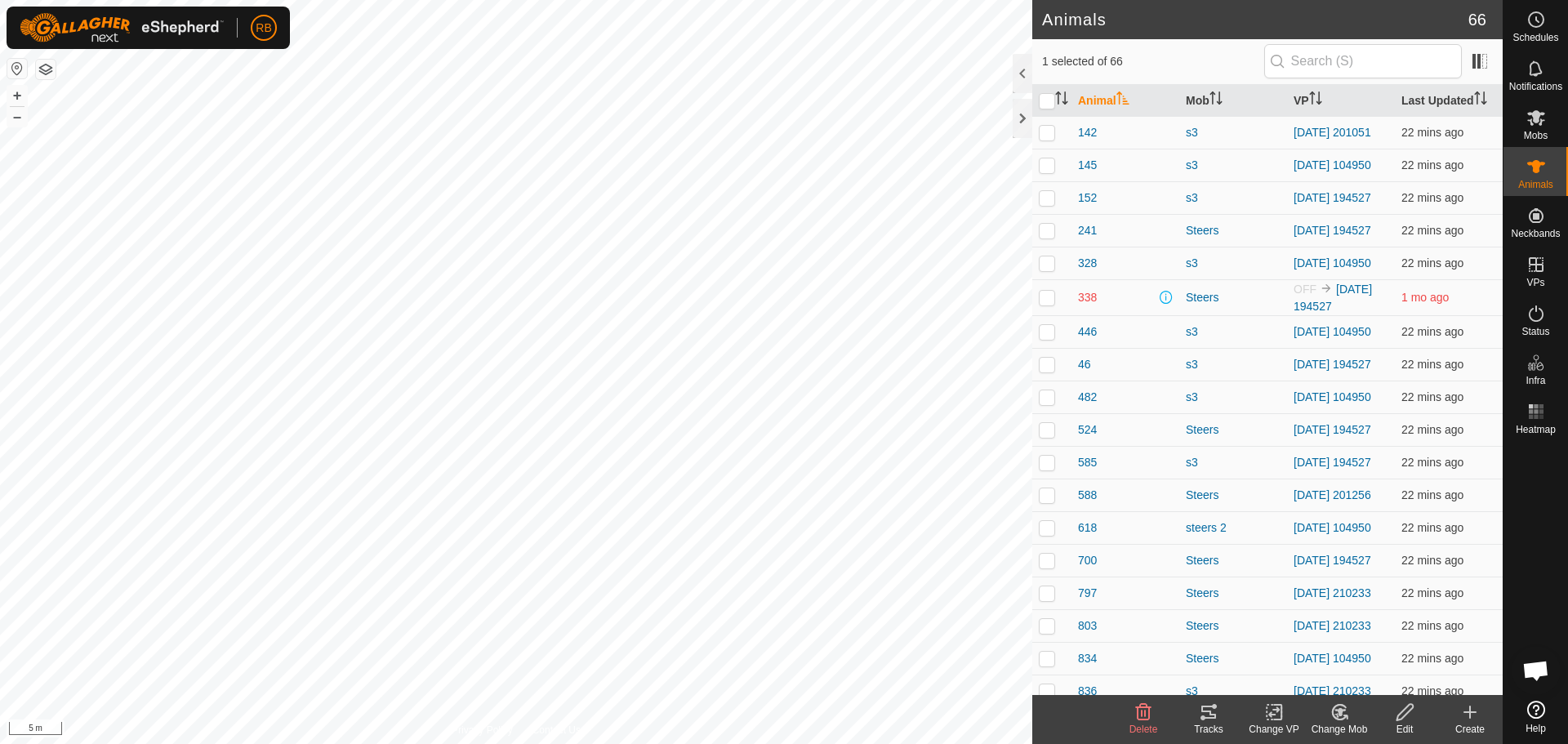
checkbox input "true"
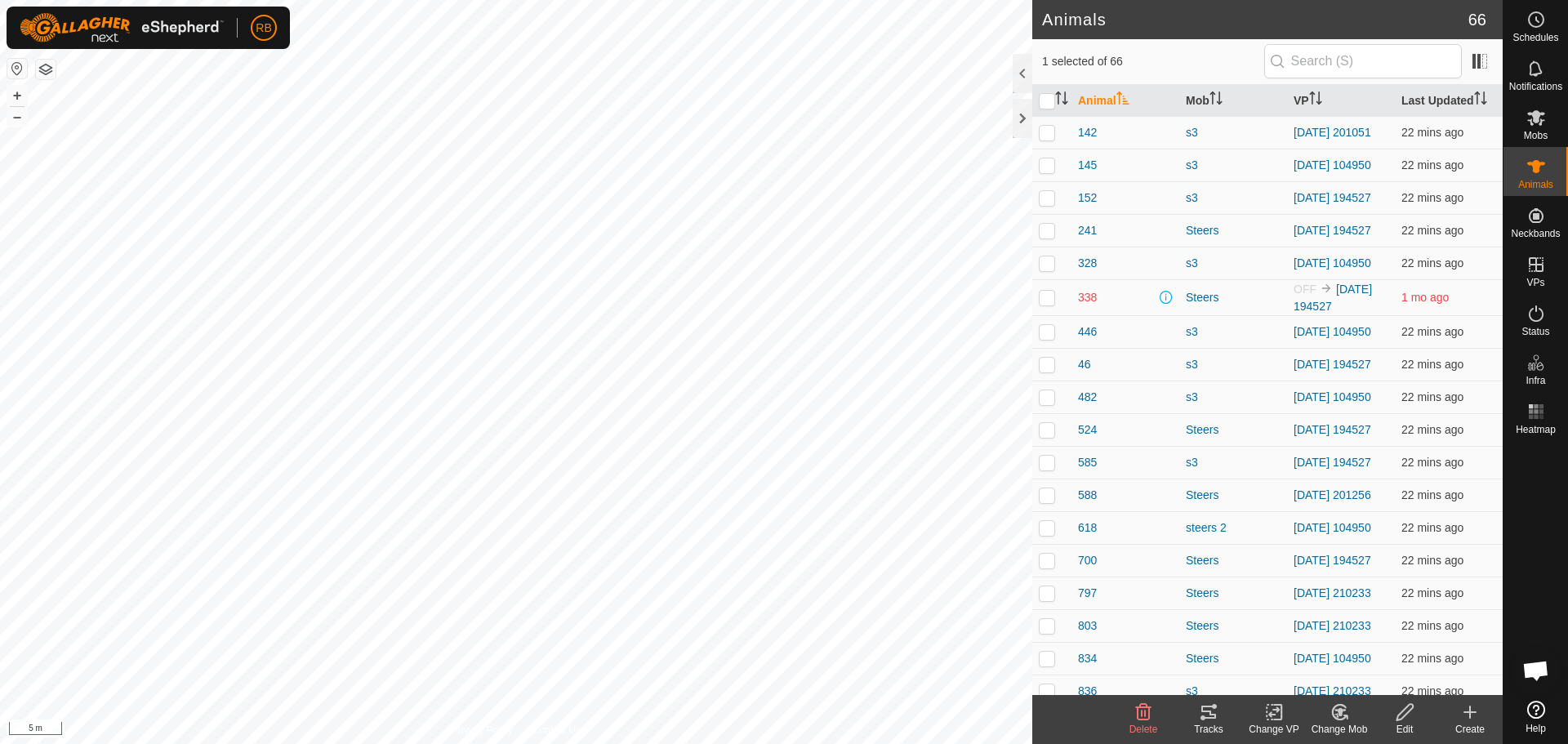
checkbox input "true"
click at [1210, 719] on icon at bounding box center [1208, 712] width 20 height 20
